Goal: Task Accomplishment & Management: Use online tool/utility

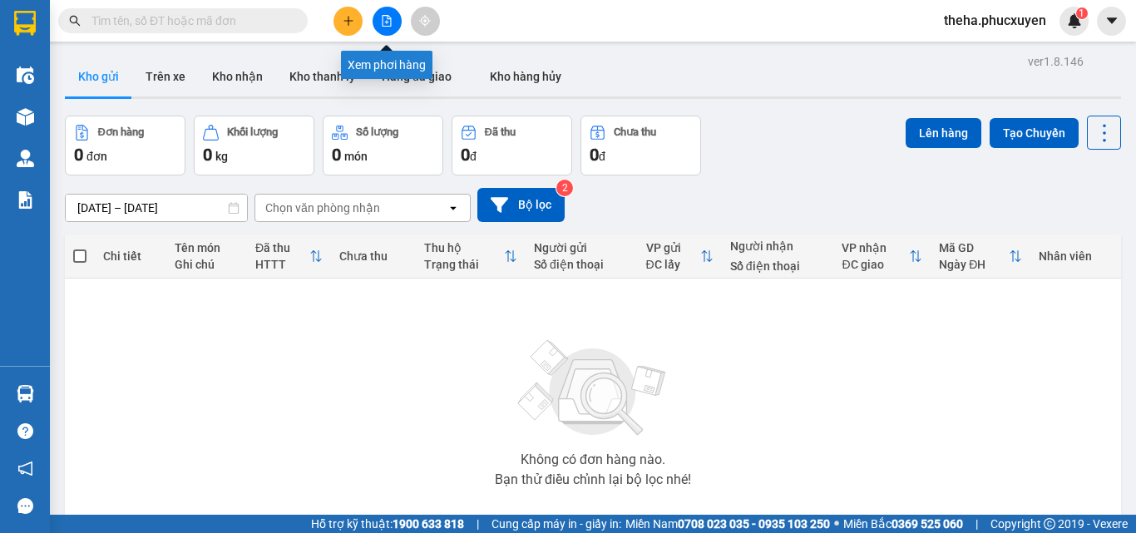
click at [384, 26] on icon "file-add" at bounding box center [386, 21] width 9 height 12
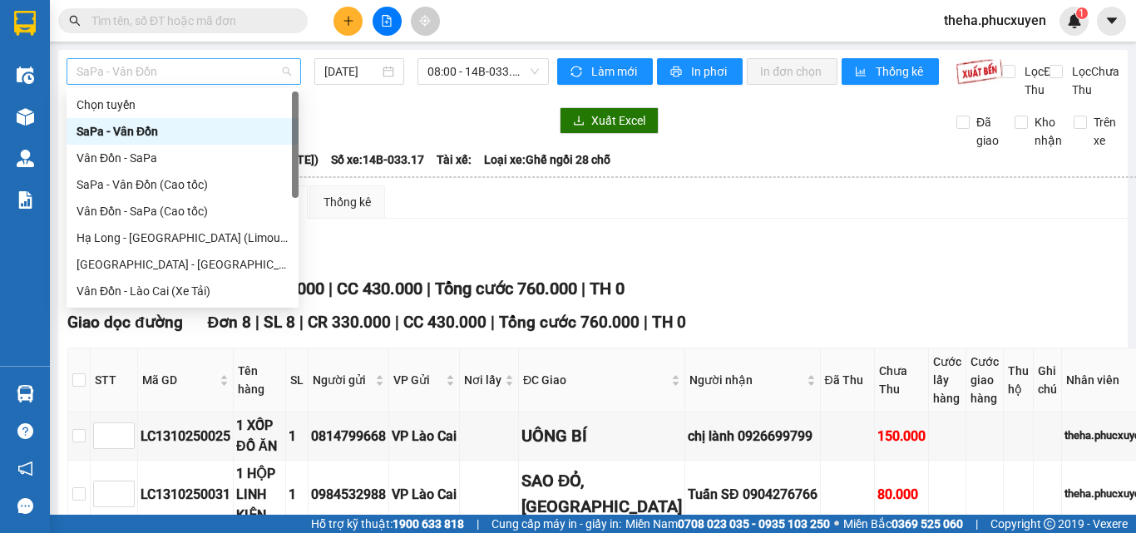
click at [180, 68] on span "SaPa - Vân Đồn" at bounding box center [183, 71] width 215 height 25
click at [141, 132] on div "SaPa - Vân Đồn" at bounding box center [182, 131] width 212 height 18
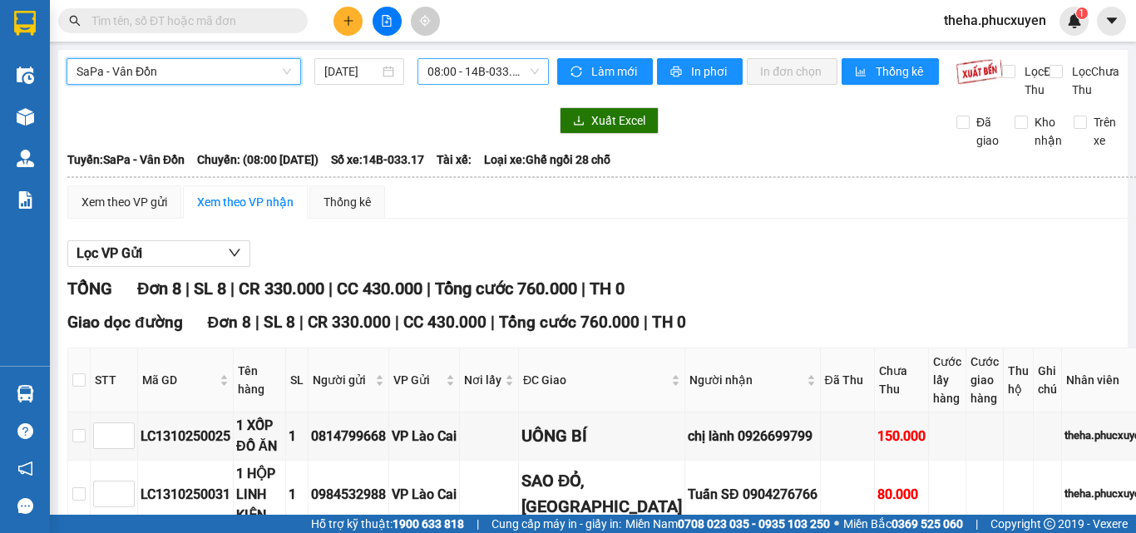
click at [460, 62] on span "08:00 - 14B-033.17" at bounding box center [482, 71] width 111 height 25
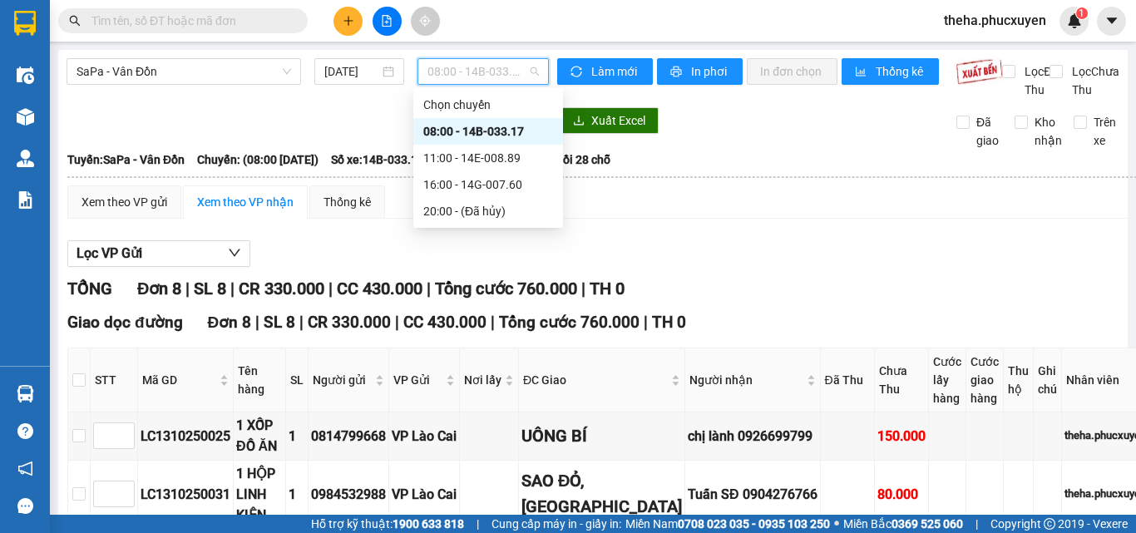
click at [479, 126] on div "08:00 - 14B-033.17" at bounding box center [488, 131] width 130 height 18
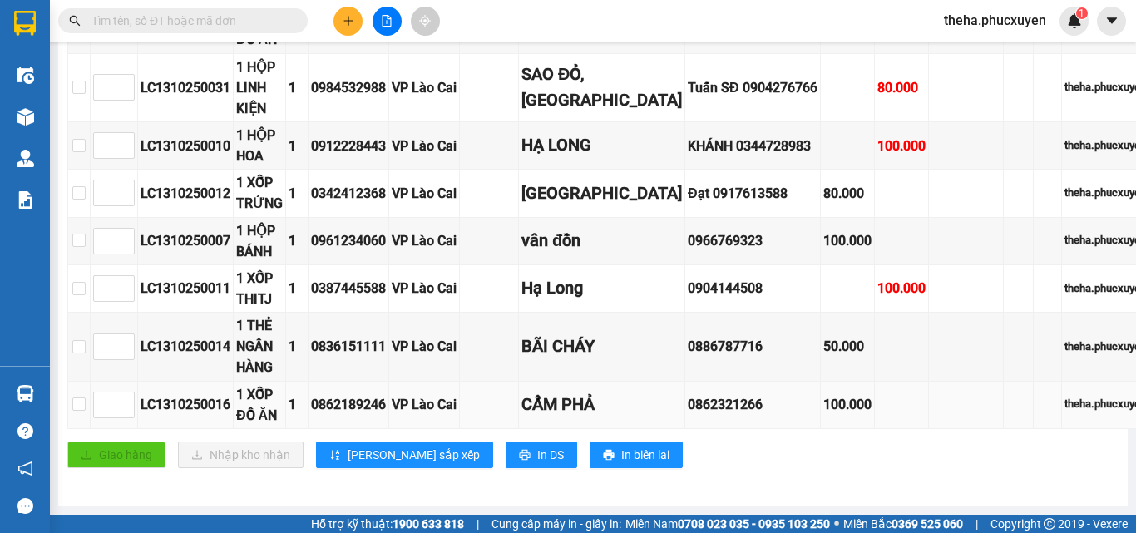
scroll to position [388, 0]
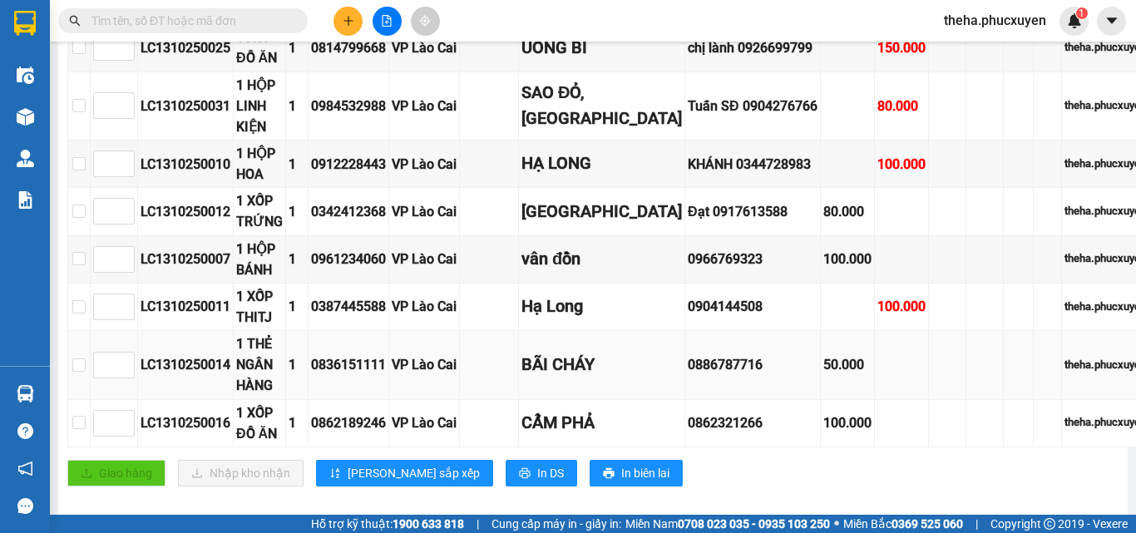
click at [688, 375] on div "0886787716" at bounding box center [753, 364] width 130 height 21
